Goal: Task Accomplishment & Management: Complete application form

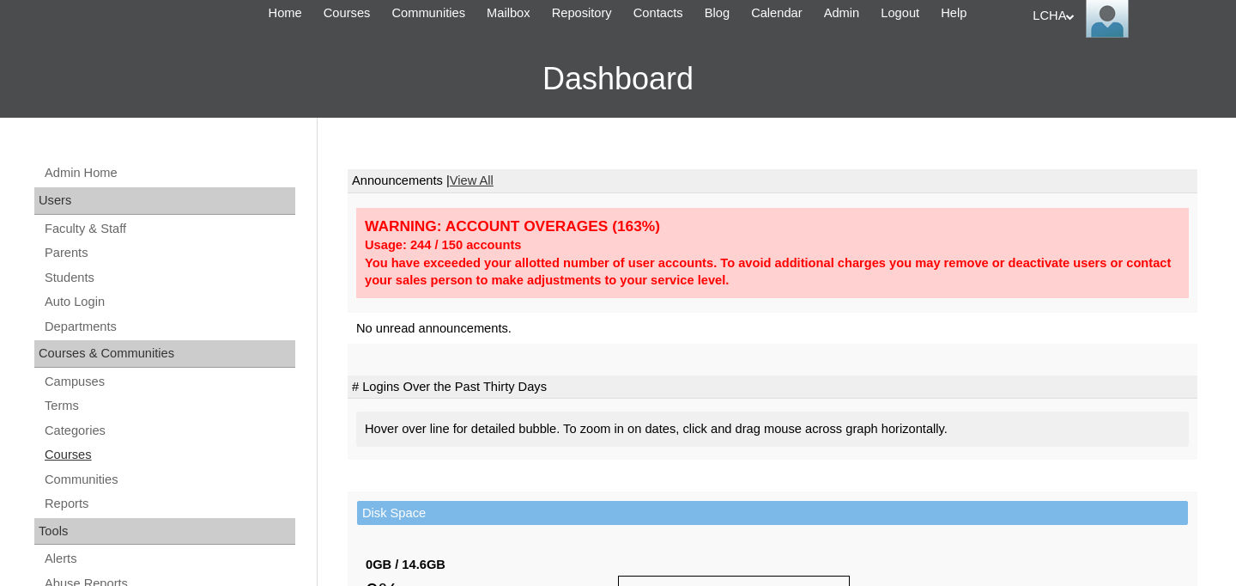
scroll to position [79, 0]
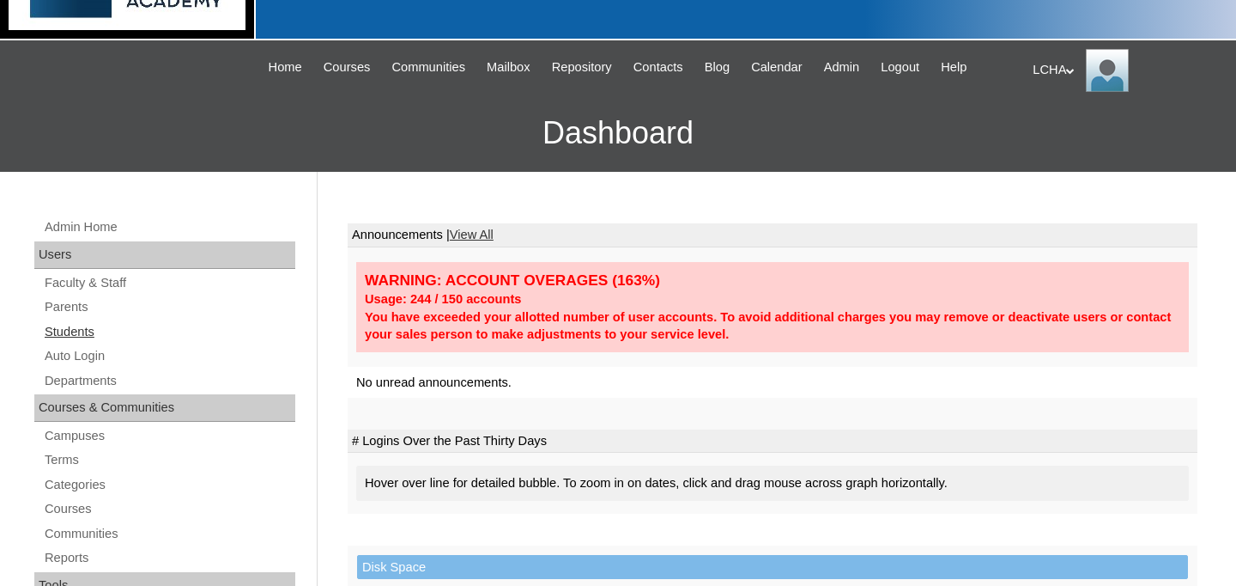
click at [79, 334] on link "Students" at bounding box center [169, 331] width 252 height 21
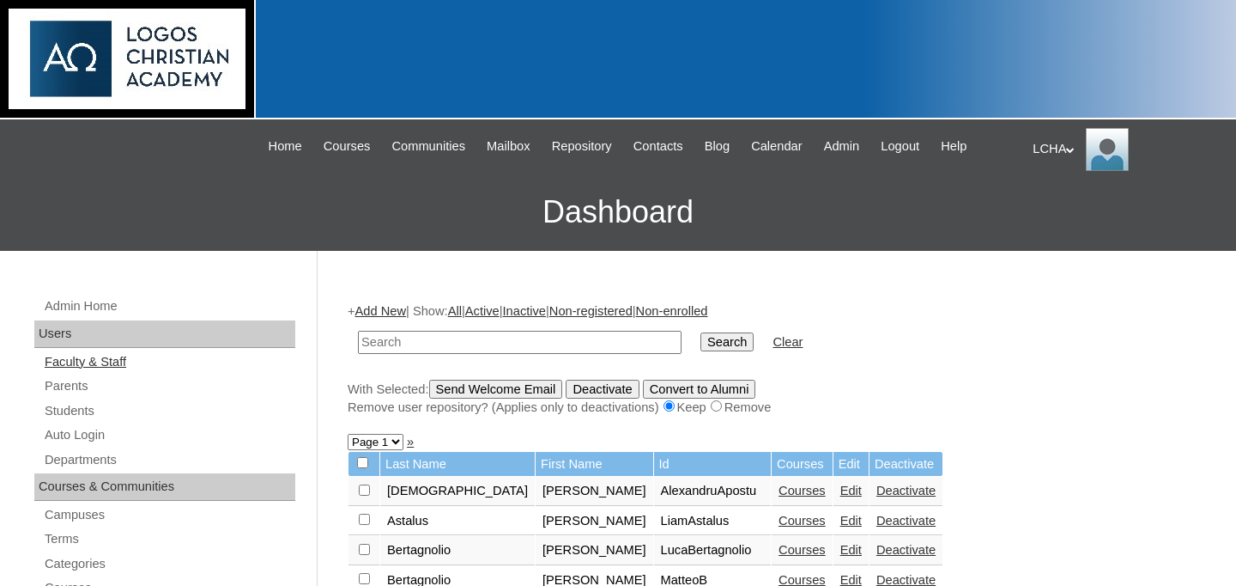
click at [88, 364] on link "Faculty & Staff" at bounding box center [169, 361] width 252 height 21
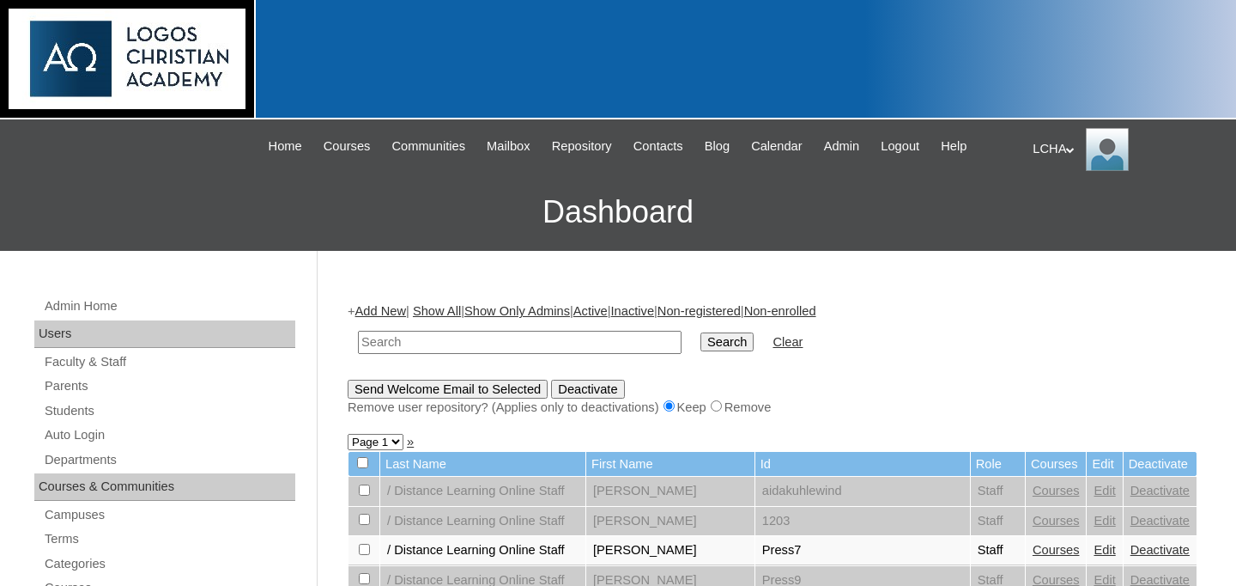
click at [396, 308] on link "Add New" at bounding box center [380, 311] width 51 height 14
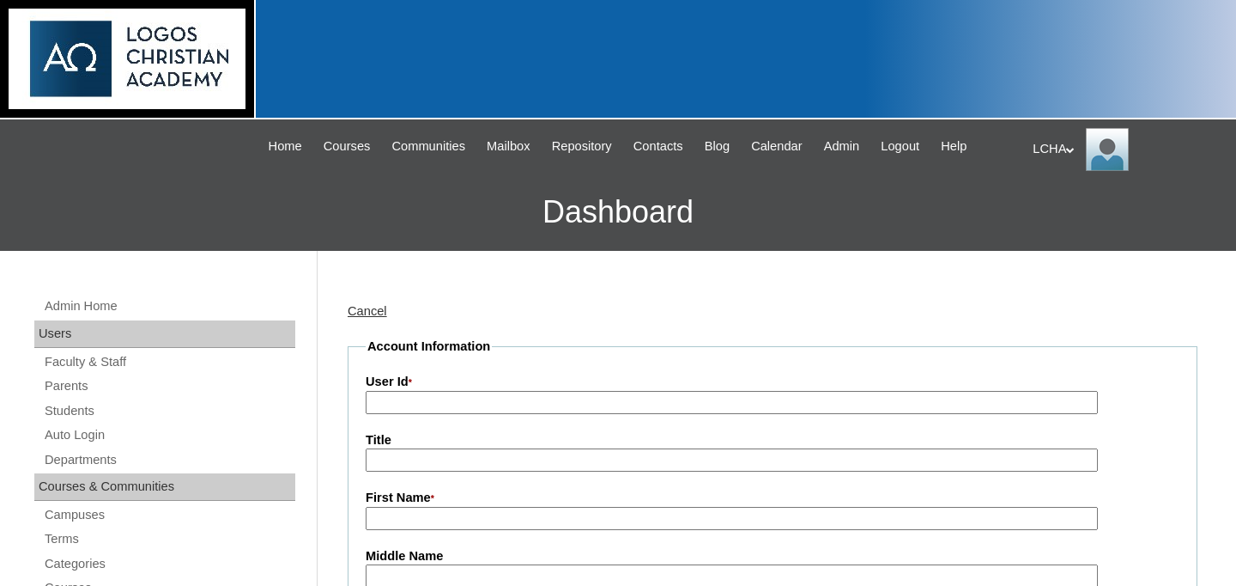
click at [400, 404] on input "User Id *" at bounding box center [732, 402] width 732 height 23
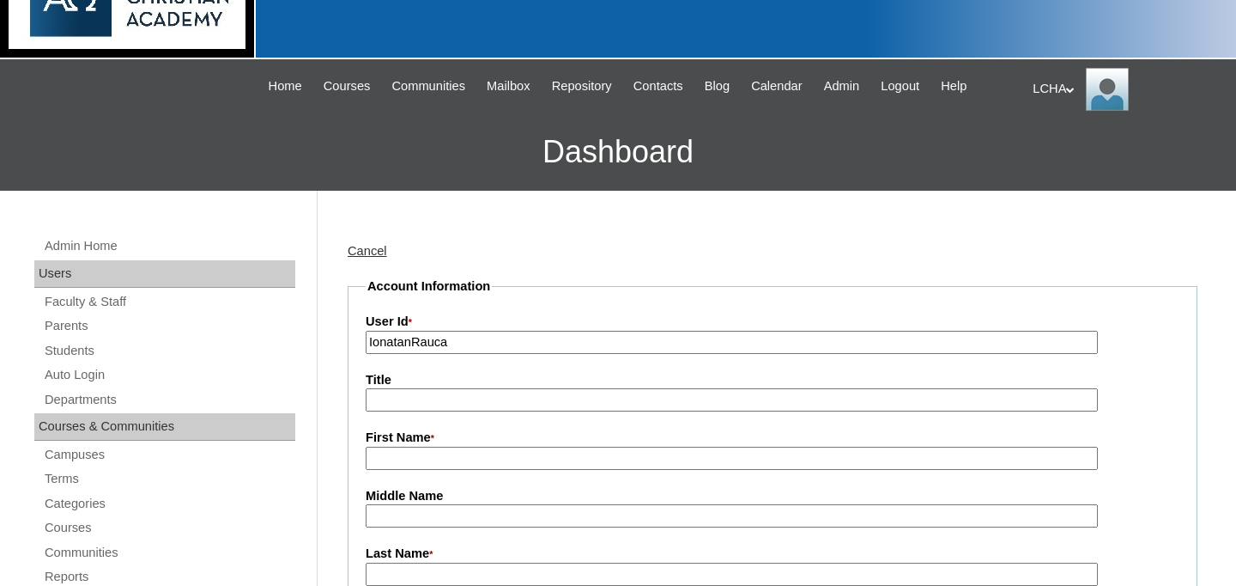
scroll to position [82, 0]
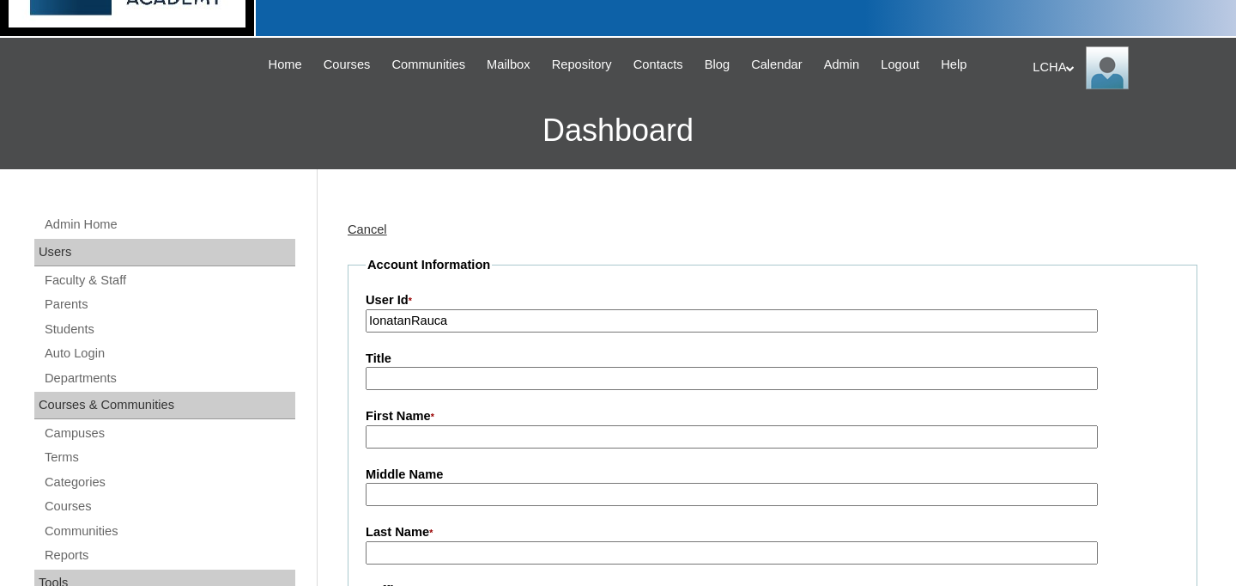
type input "IonatanRauca"
click at [410, 440] on input "First Name *" at bounding box center [732, 436] width 732 height 23
type input "Ionatan"
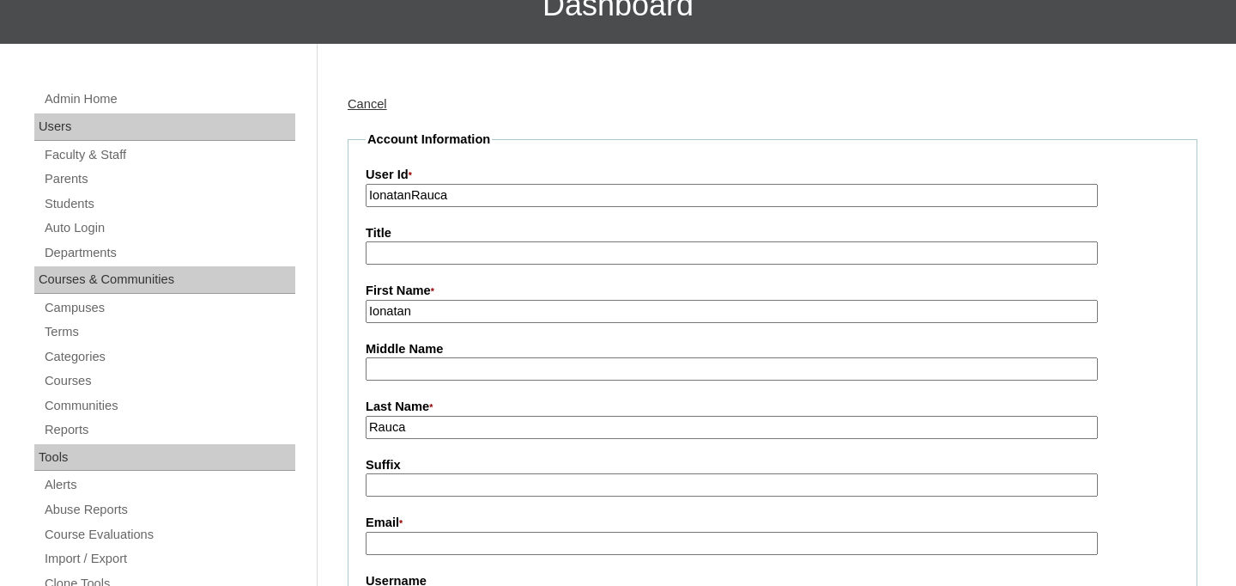
scroll to position [333, 0]
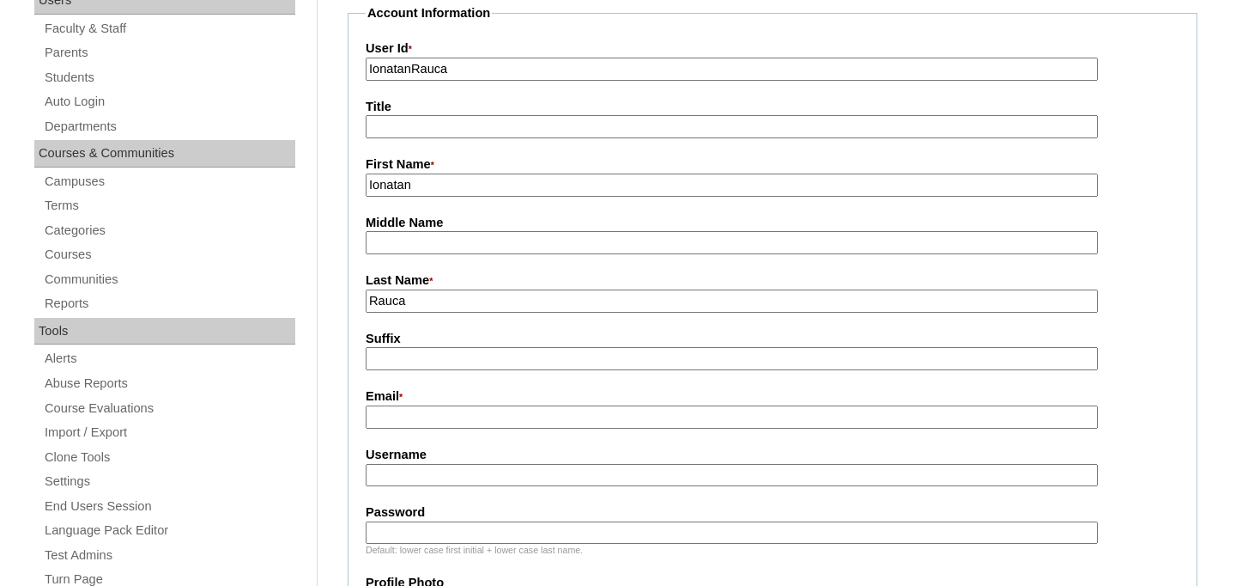
type input "Rauca"
click at [403, 417] on input "Email *" at bounding box center [732, 416] width 732 height 23
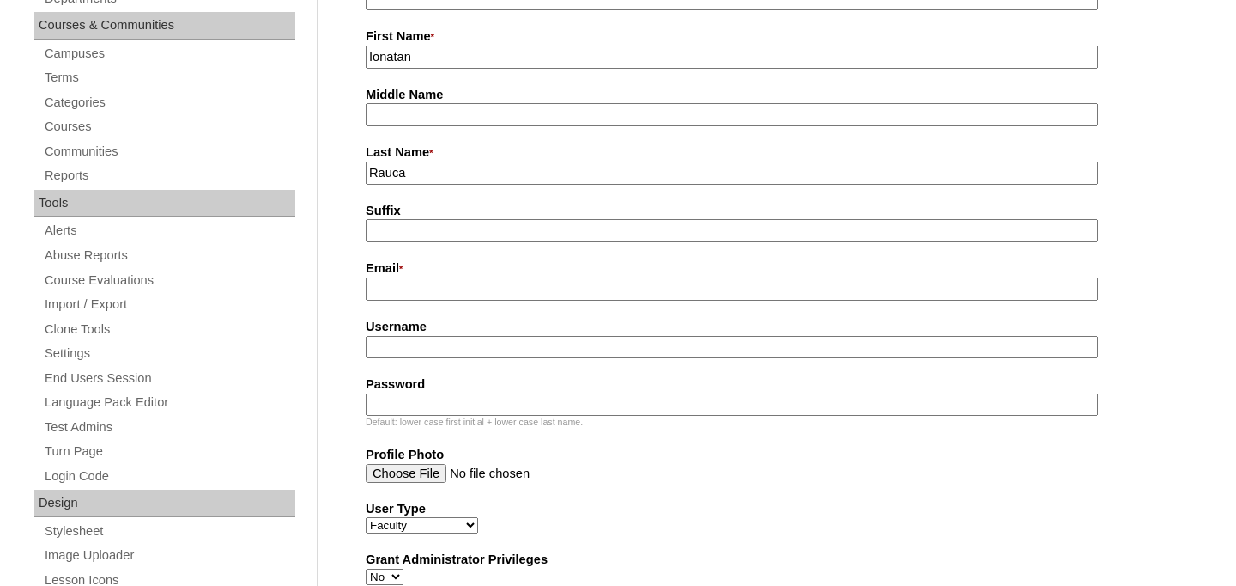
scroll to position [489, 0]
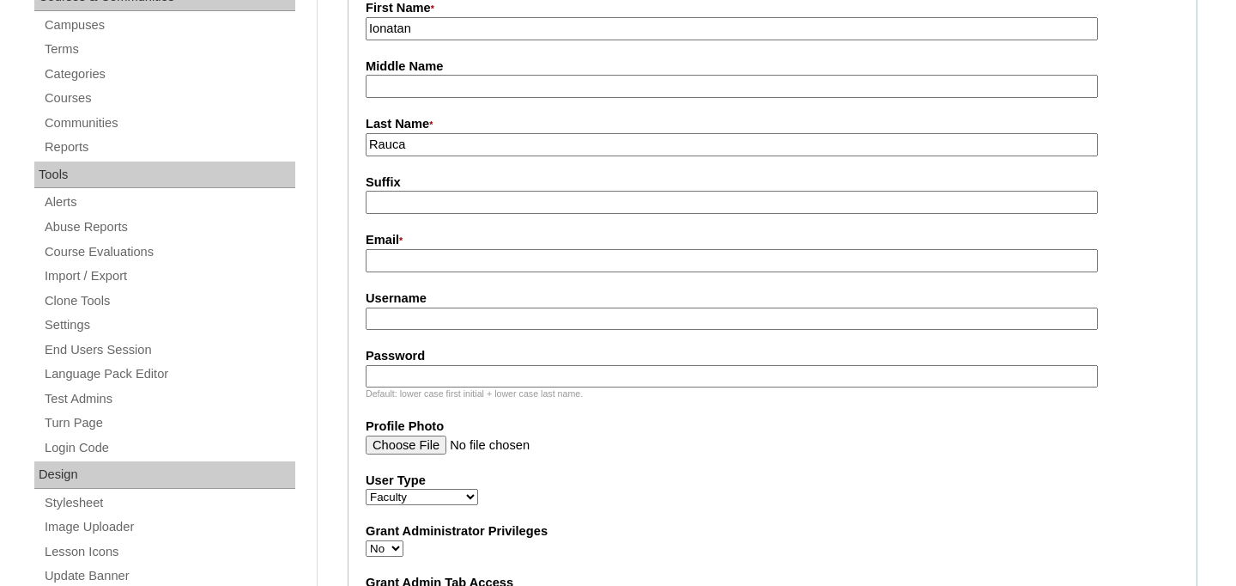
click at [394, 323] on input "Username" at bounding box center [732, 318] width 732 height 23
type input "ionatanrauca1"
click at [398, 378] on input "Password" at bounding box center [732, 376] width 732 height 23
type input "Logos2025"
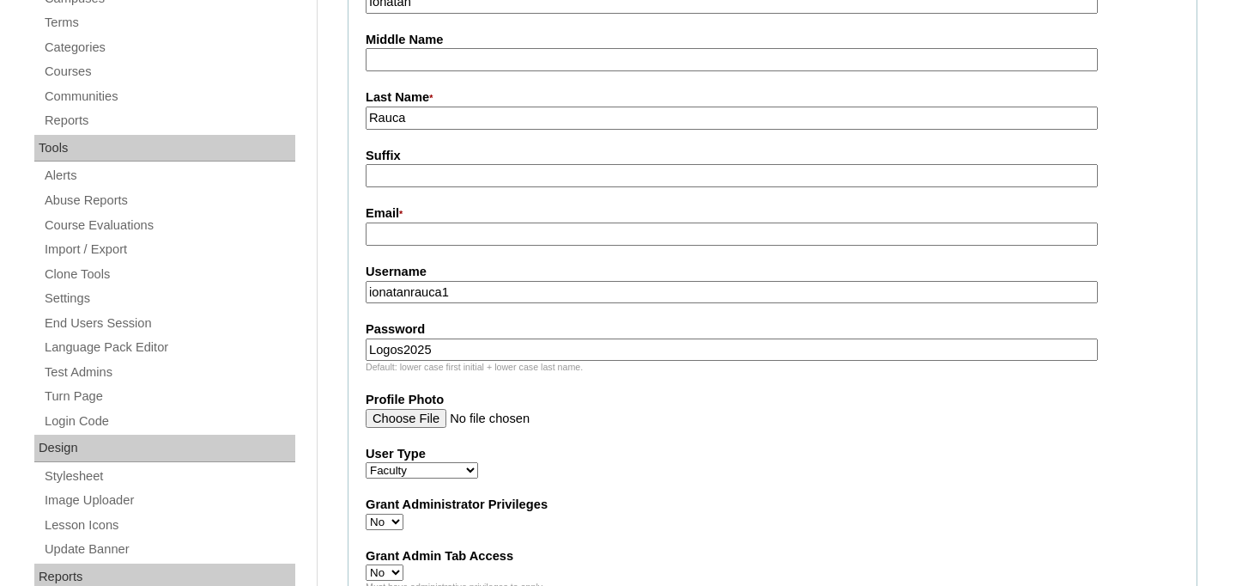
scroll to position [519, 0]
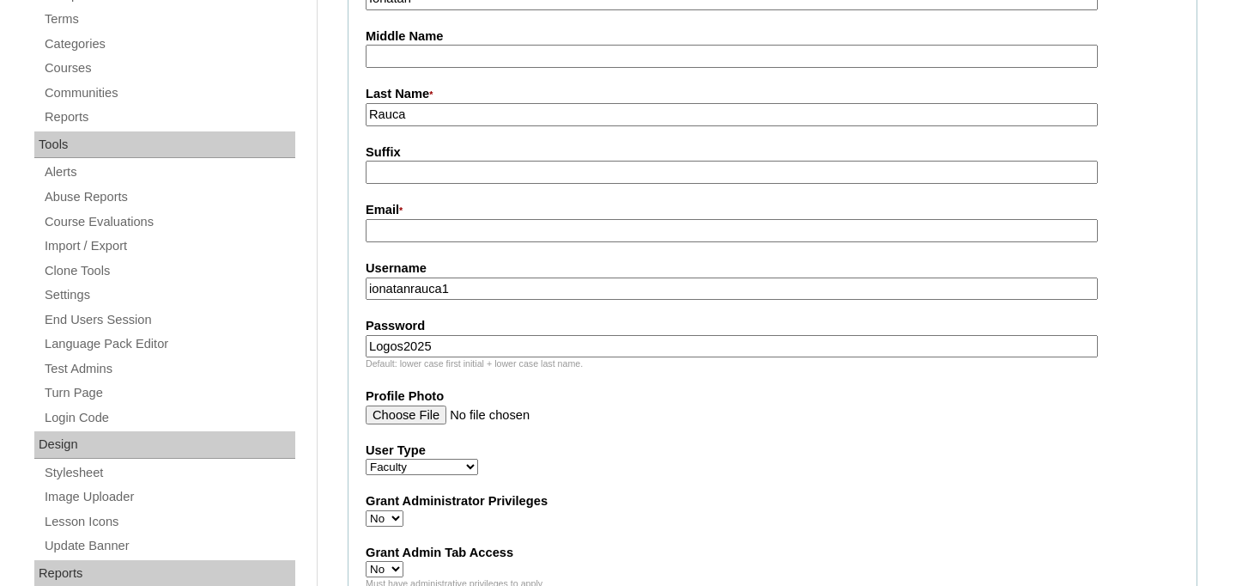
click at [450, 292] on input "ionatanrauca1" at bounding box center [732, 288] width 732 height 23
click at [428, 348] on input "Logos2025" at bounding box center [732, 346] width 732 height 23
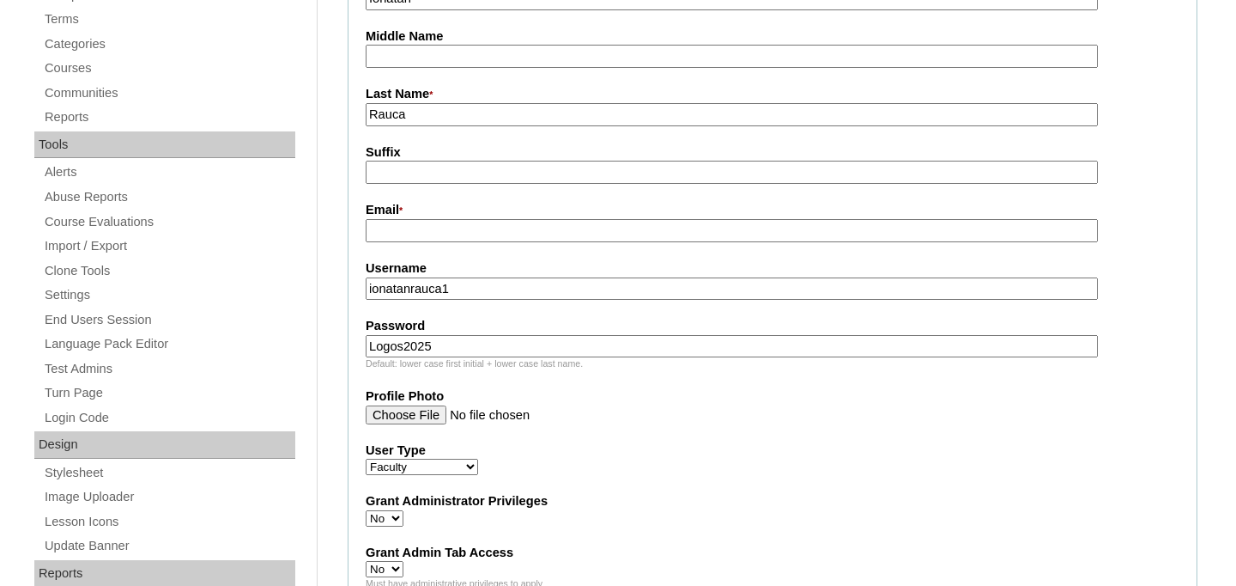
click at [428, 348] on input "Logos2025" at bounding box center [732, 346] width 732 height 23
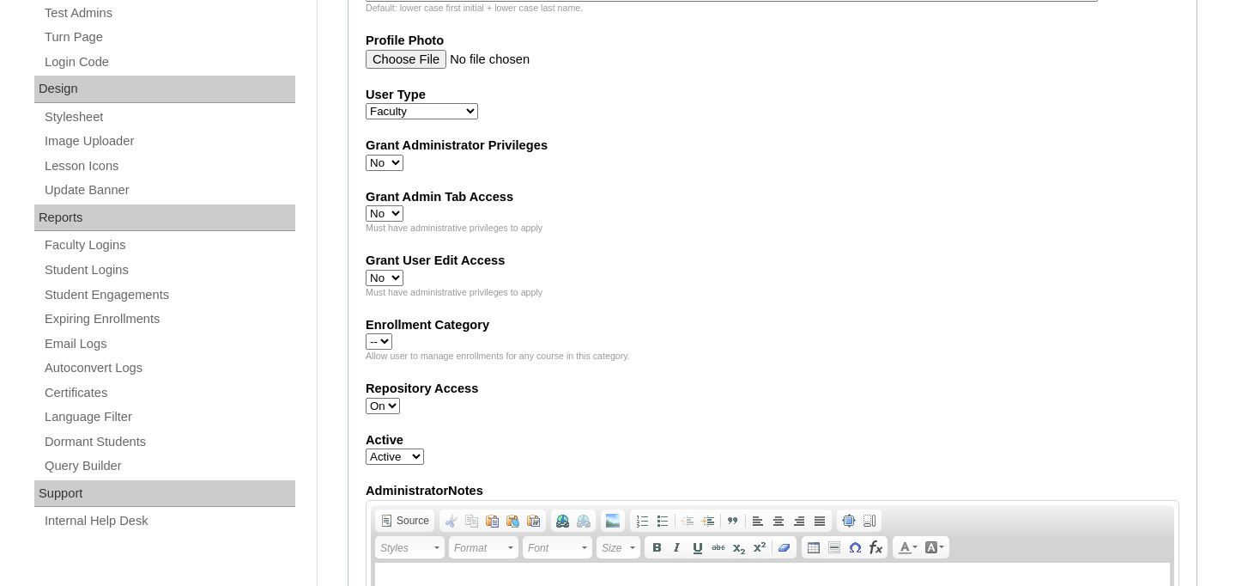
scroll to position [879, 0]
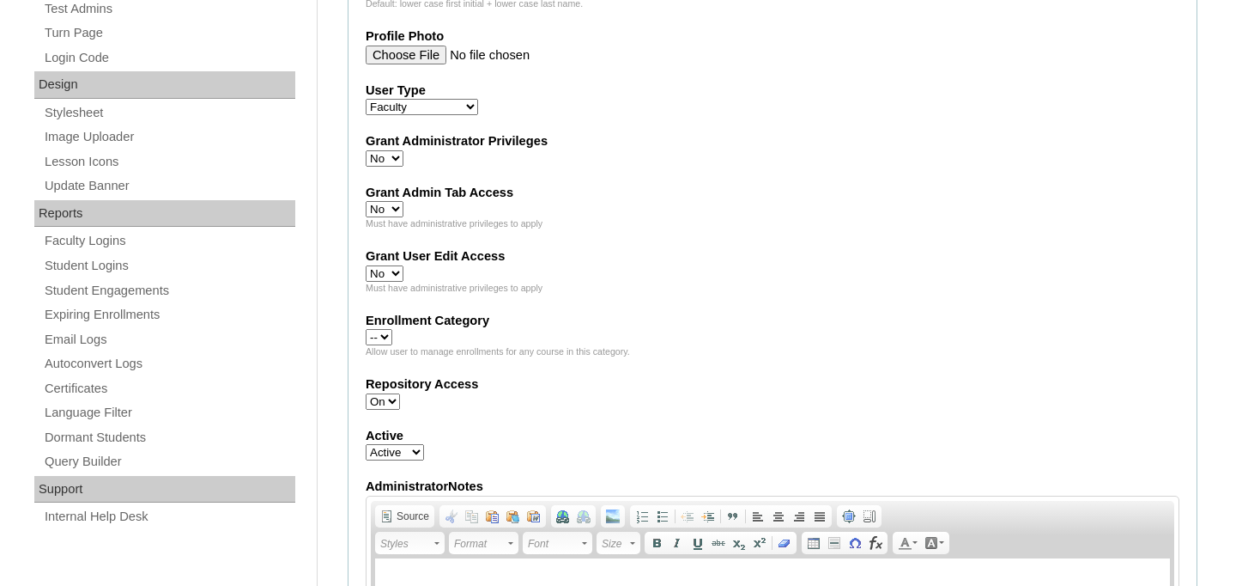
click at [376, 337] on select "--" at bounding box center [379, 337] width 27 height 16
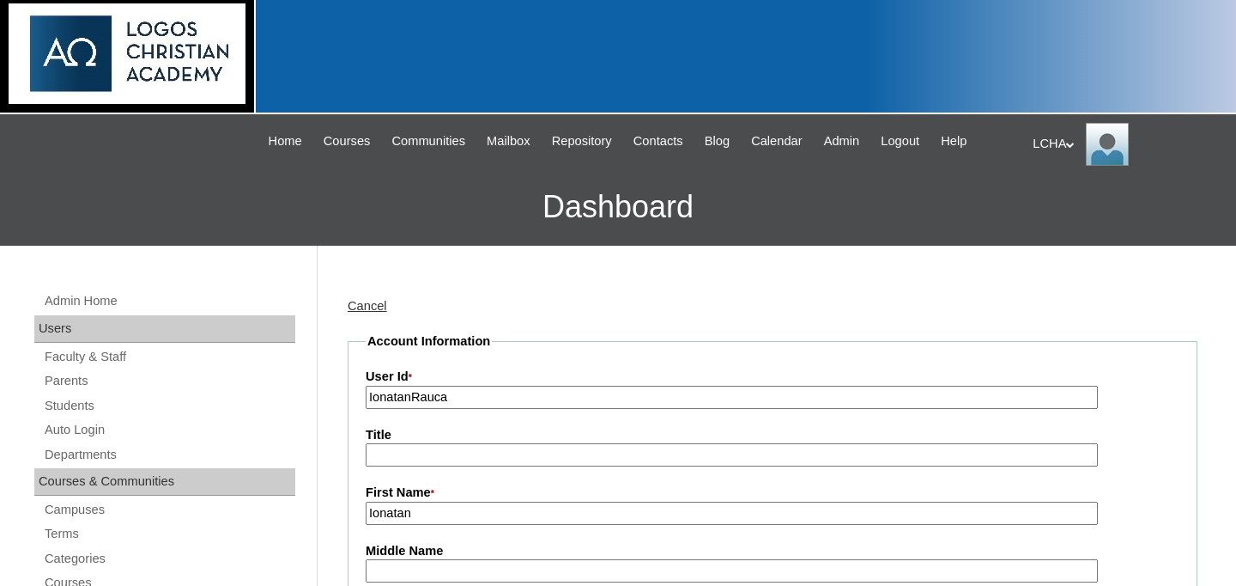
scroll to position [242, 0]
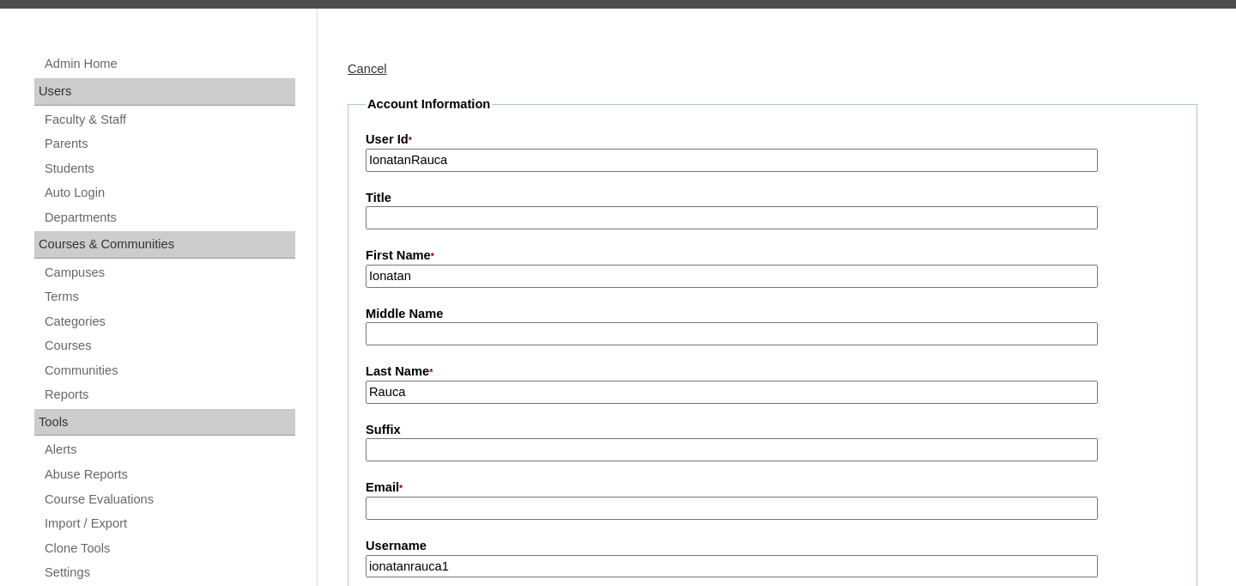
click at [428, 156] on input "IonatanRauca" at bounding box center [732, 160] width 732 height 23
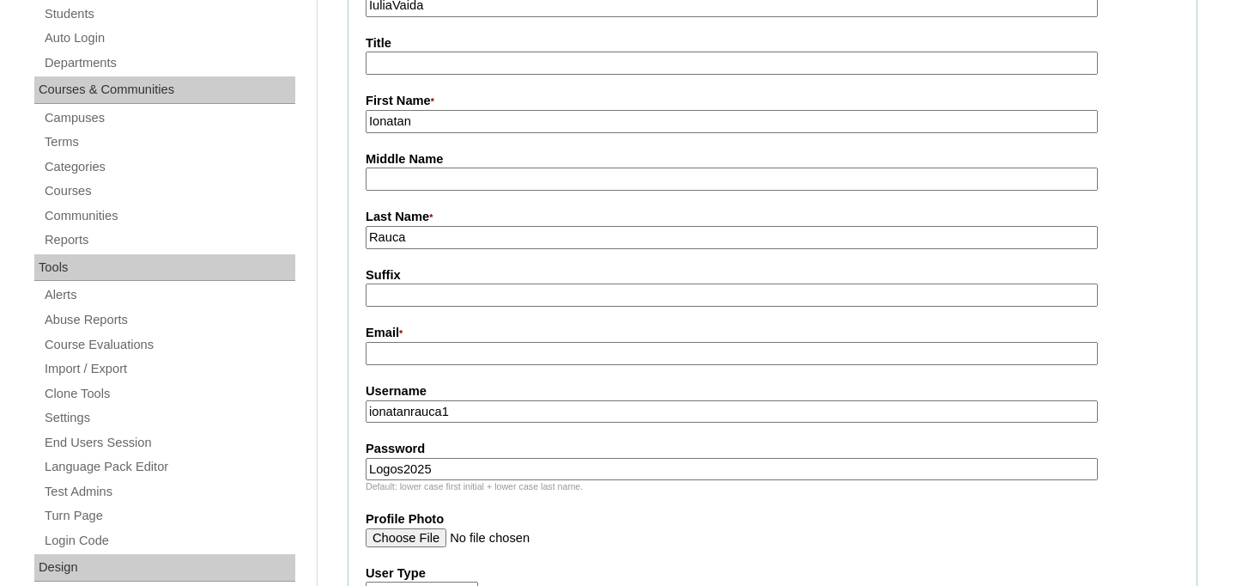
scroll to position [435, 0]
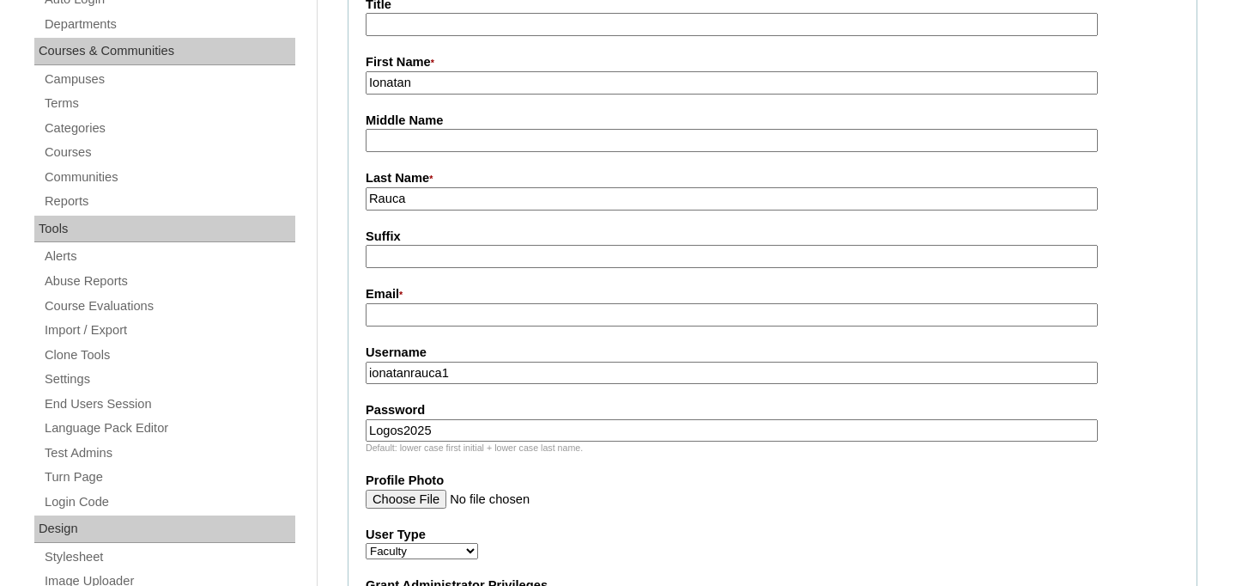
type input "IuliaVaida"
click at [404, 376] on input "ionatanrauca1" at bounding box center [732, 372] width 732 height 23
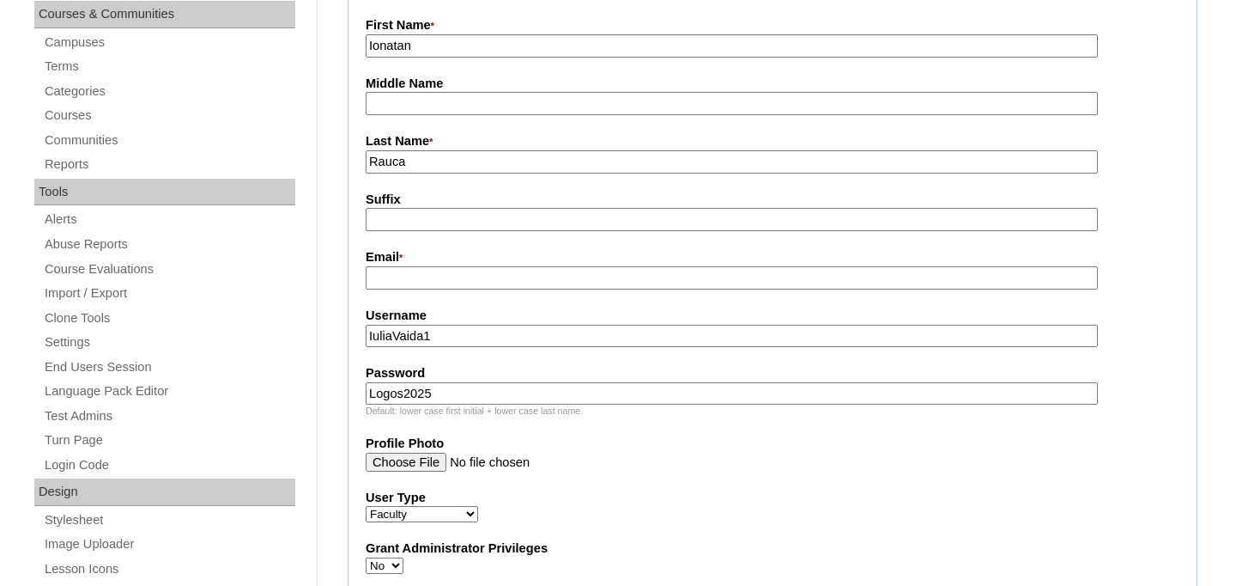
scroll to position [478, 0]
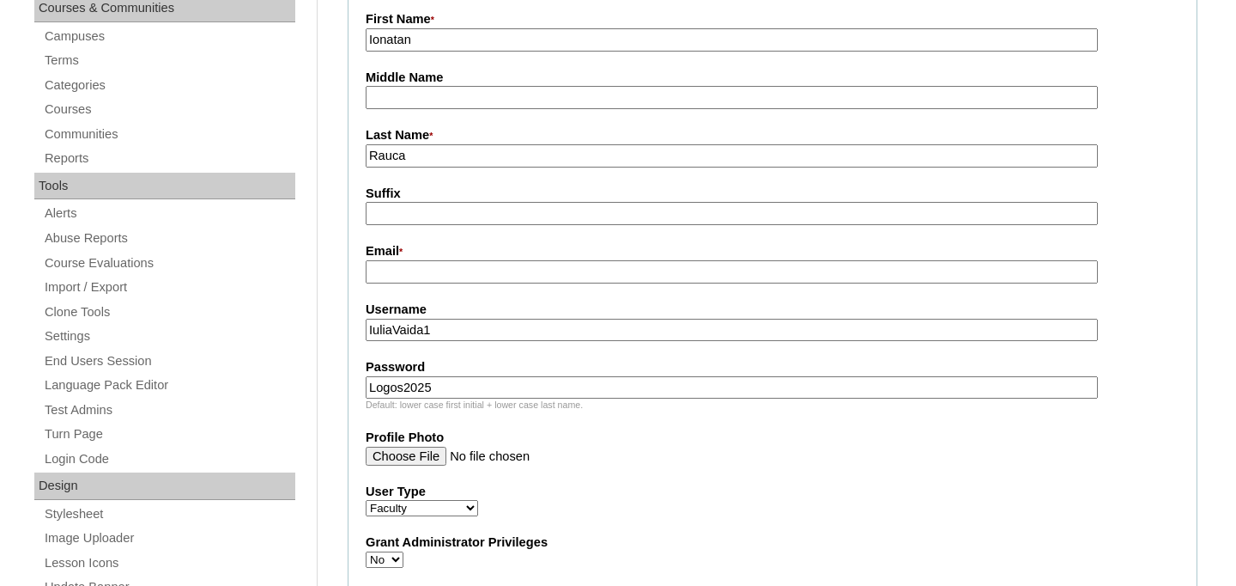
click at [406, 330] on input "IuliaVaida1" at bounding box center [732, 330] width 732 height 23
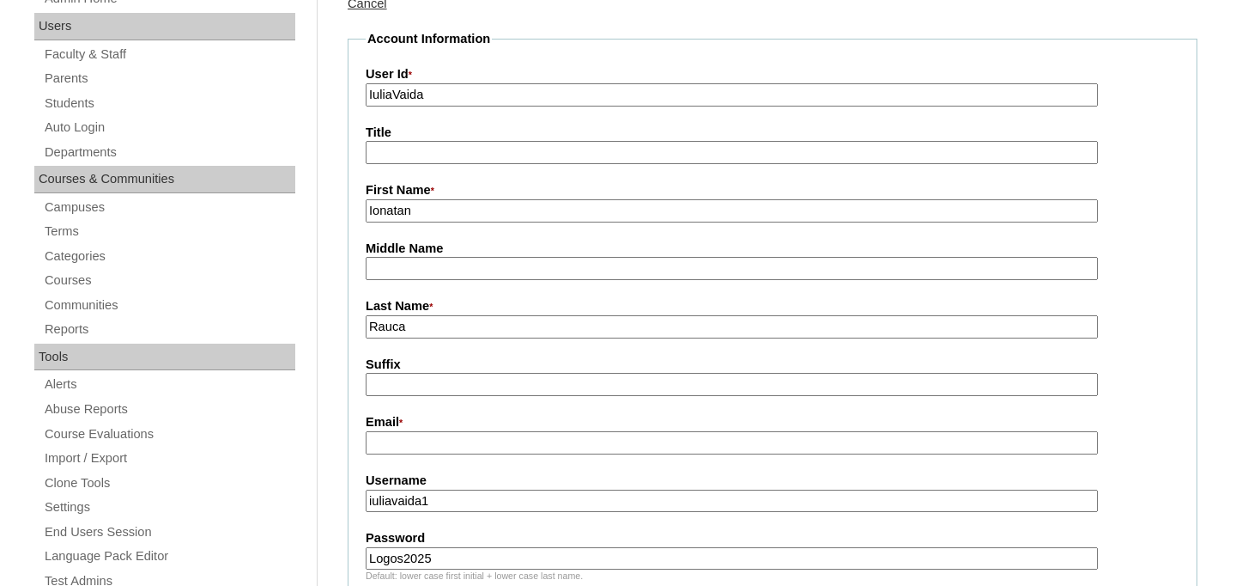
scroll to position [300, 0]
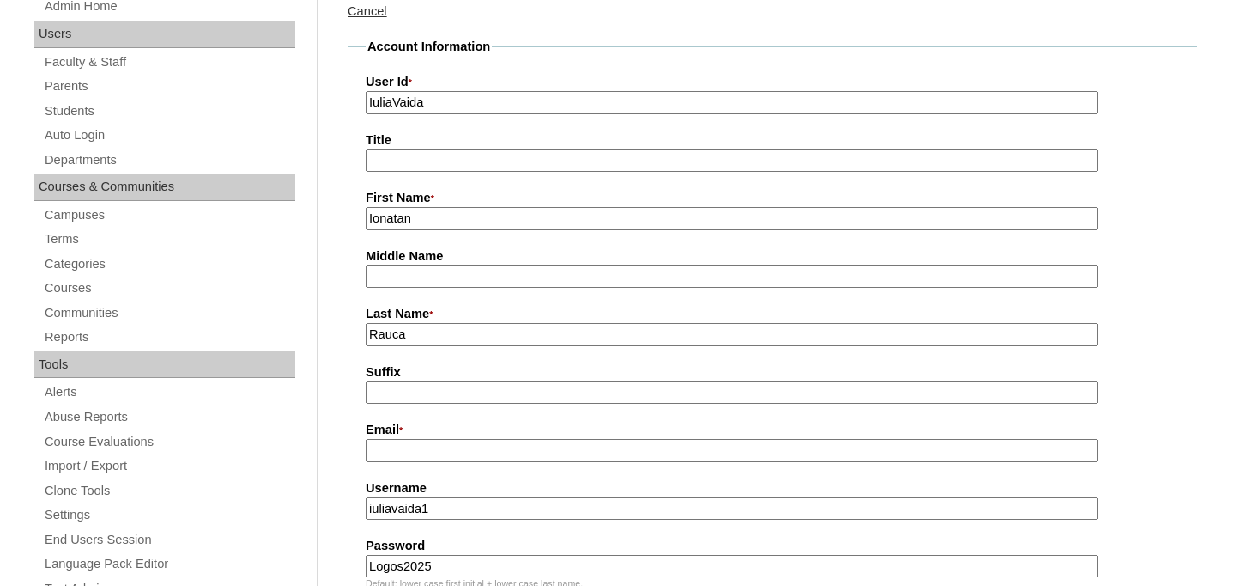
type input "iuliavaida1"
click at [462, 445] on input "Email *" at bounding box center [732, 450] width 732 height 23
paste input "iuliavaida27@yahoo.com"
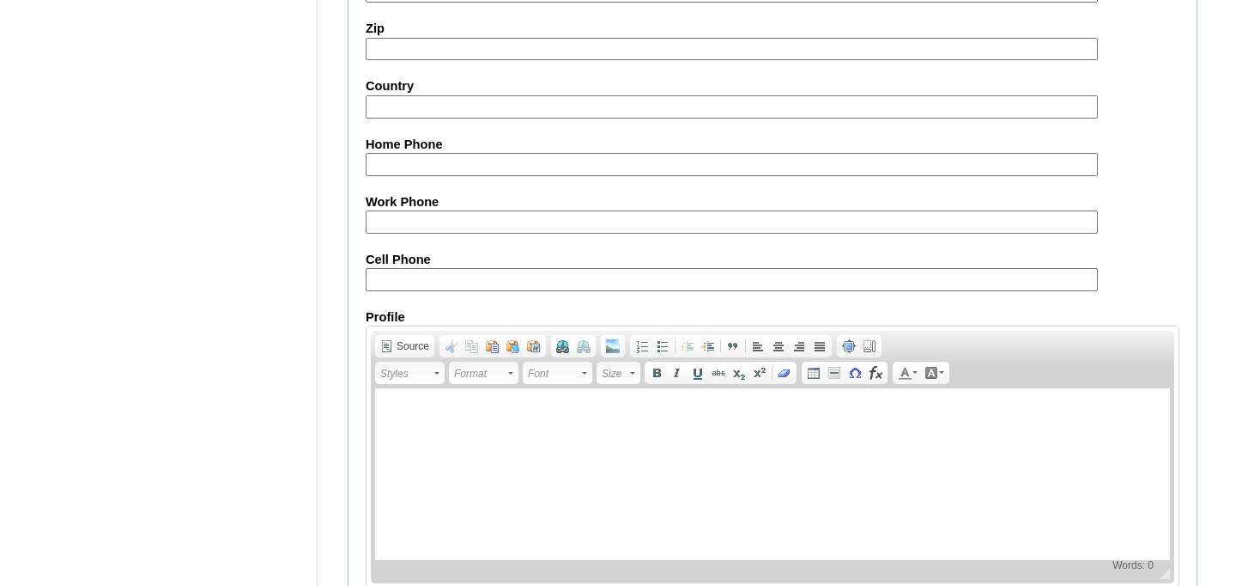
scroll to position [2031, 0]
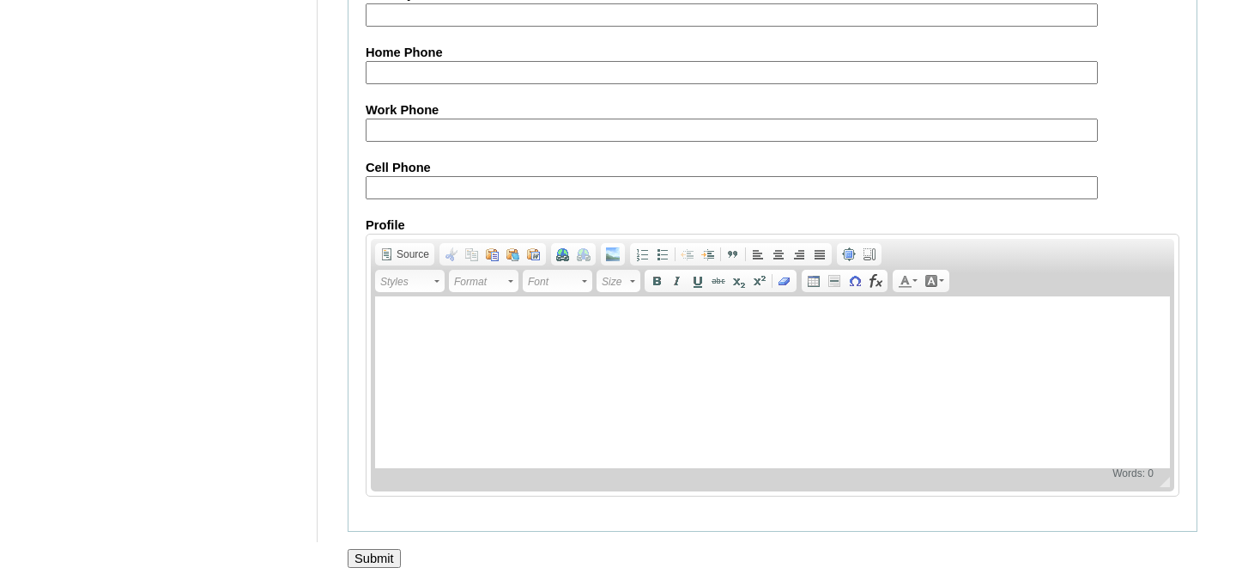
type input "iuliavaida27@yahoo.com"
click at [387, 562] on input "Submit" at bounding box center [374, 558] width 53 height 19
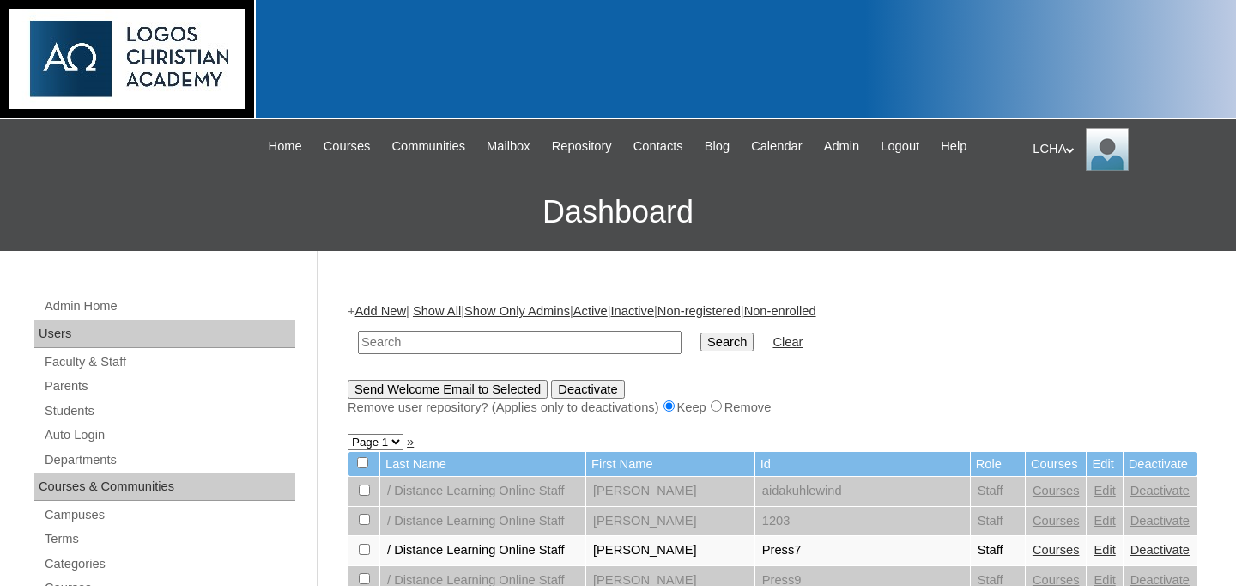
click at [1056, 147] on div "LCHA My Profile My Settings Logout" at bounding box center [1126, 149] width 186 height 43
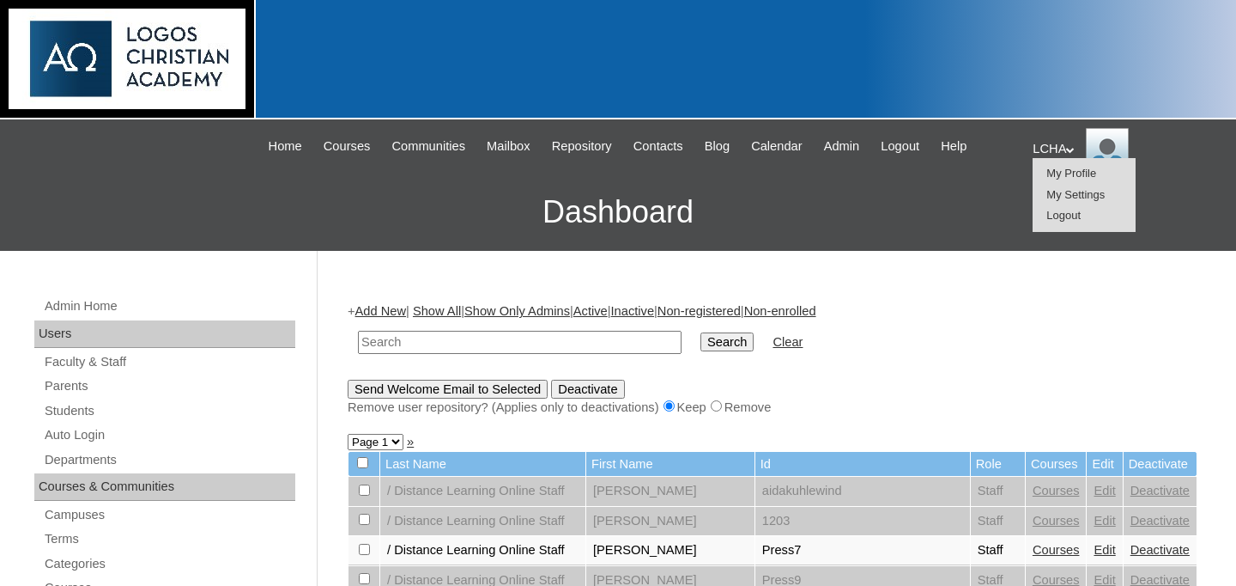
click at [1065, 214] on span "Logout" at bounding box center [1064, 215] width 34 height 13
